Goal: Information Seeking & Learning: Learn about a topic

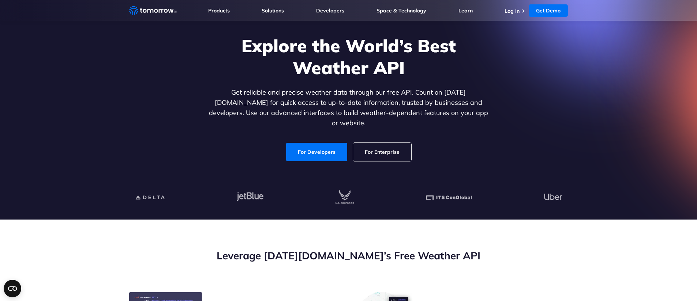
scroll to position [107, 0]
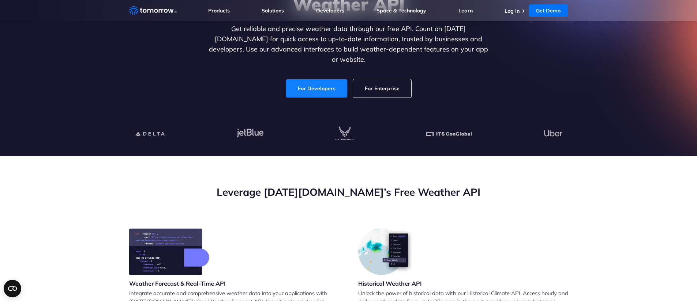
click at [314, 81] on link "For Developers" at bounding box center [316, 88] width 61 height 18
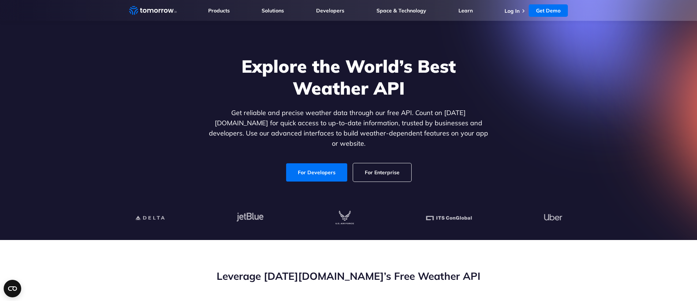
scroll to position [0, 0]
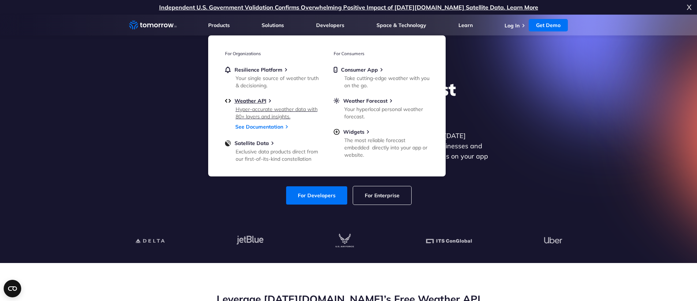
click at [253, 115] on div "Hyper-accurate weather data with 80+ layers and insights." at bounding box center [278, 113] width 85 height 15
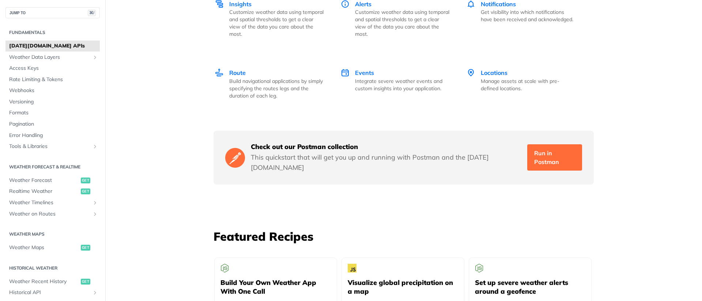
scroll to position [1767, 0]
